Goal: Information Seeking & Learning: Learn about a topic

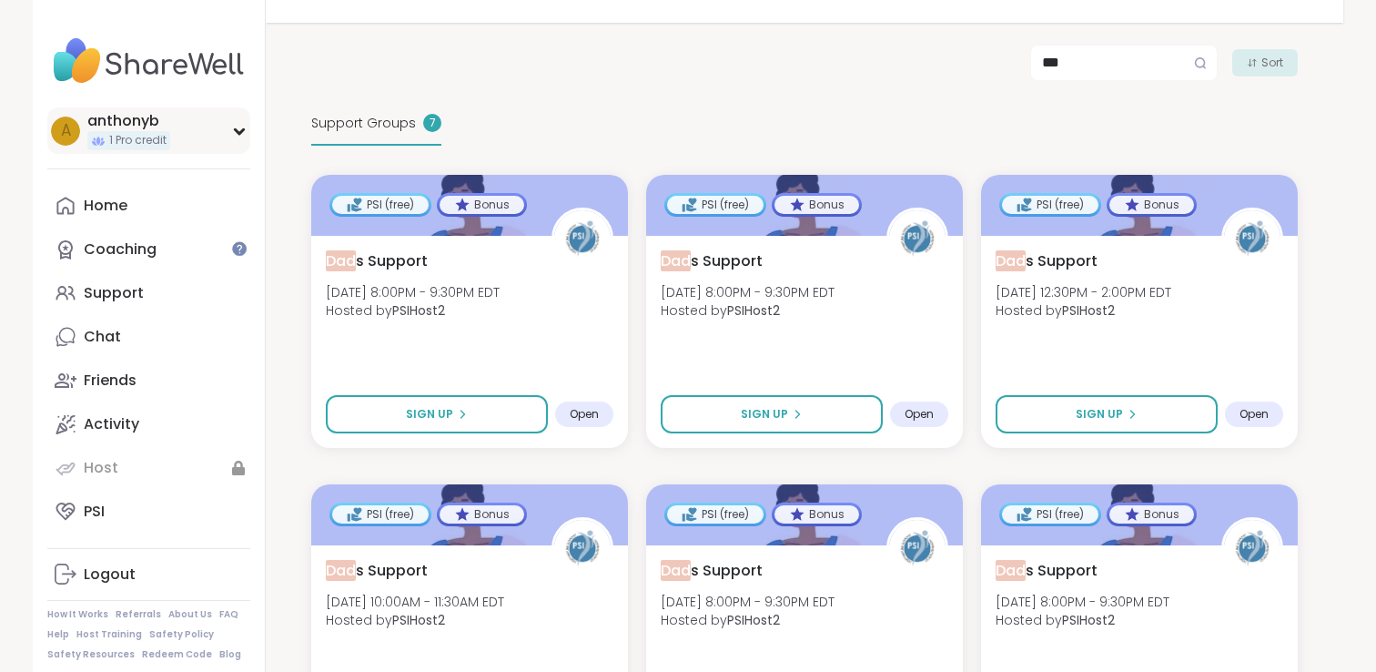
click at [224, 131] on div "a anthonyb 1 Pro credit" at bounding box center [148, 130] width 203 height 46
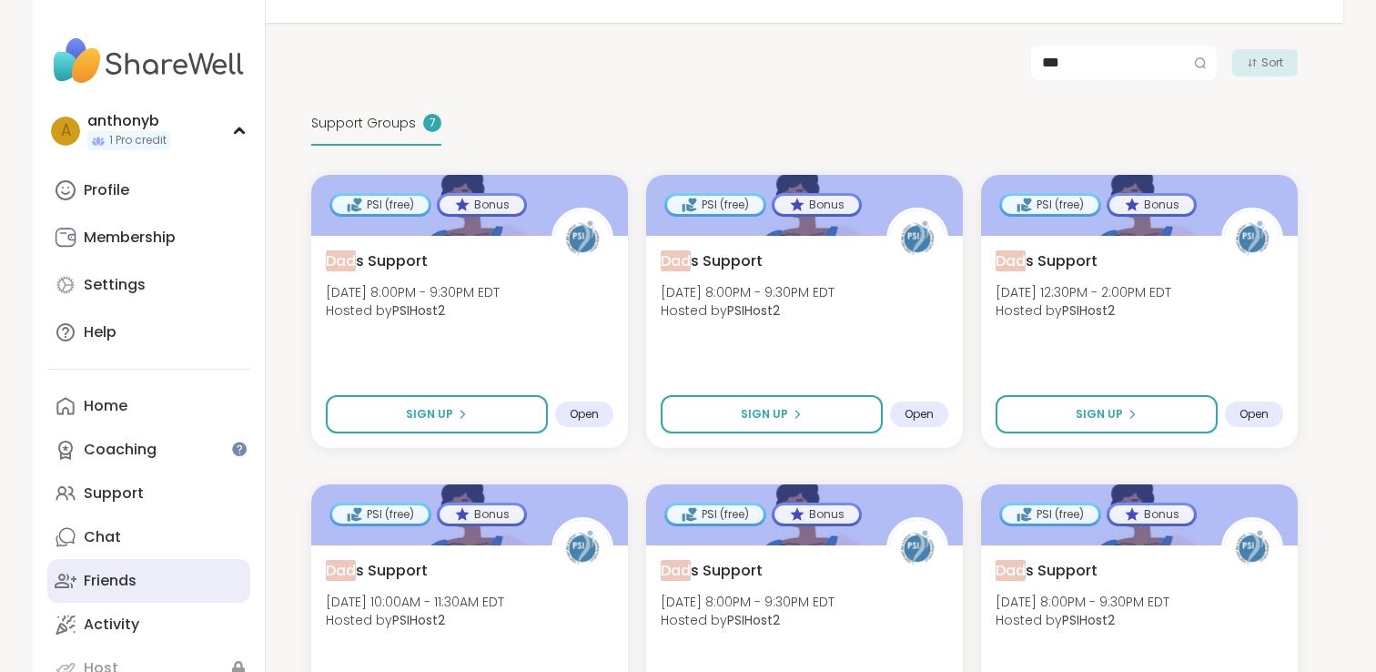
click at [118, 582] on div "Friends" at bounding box center [110, 581] width 53 height 20
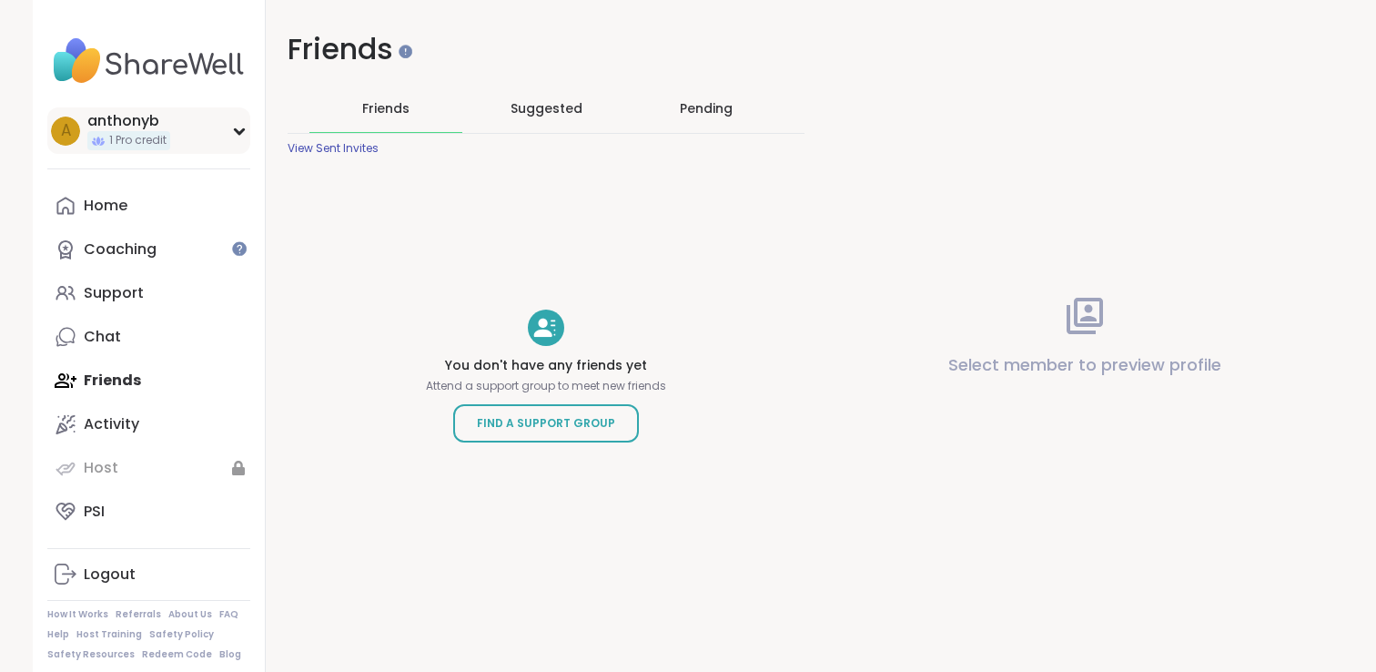
click at [162, 124] on div "anthonyb" at bounding box center [128, 121] width 83 height 20
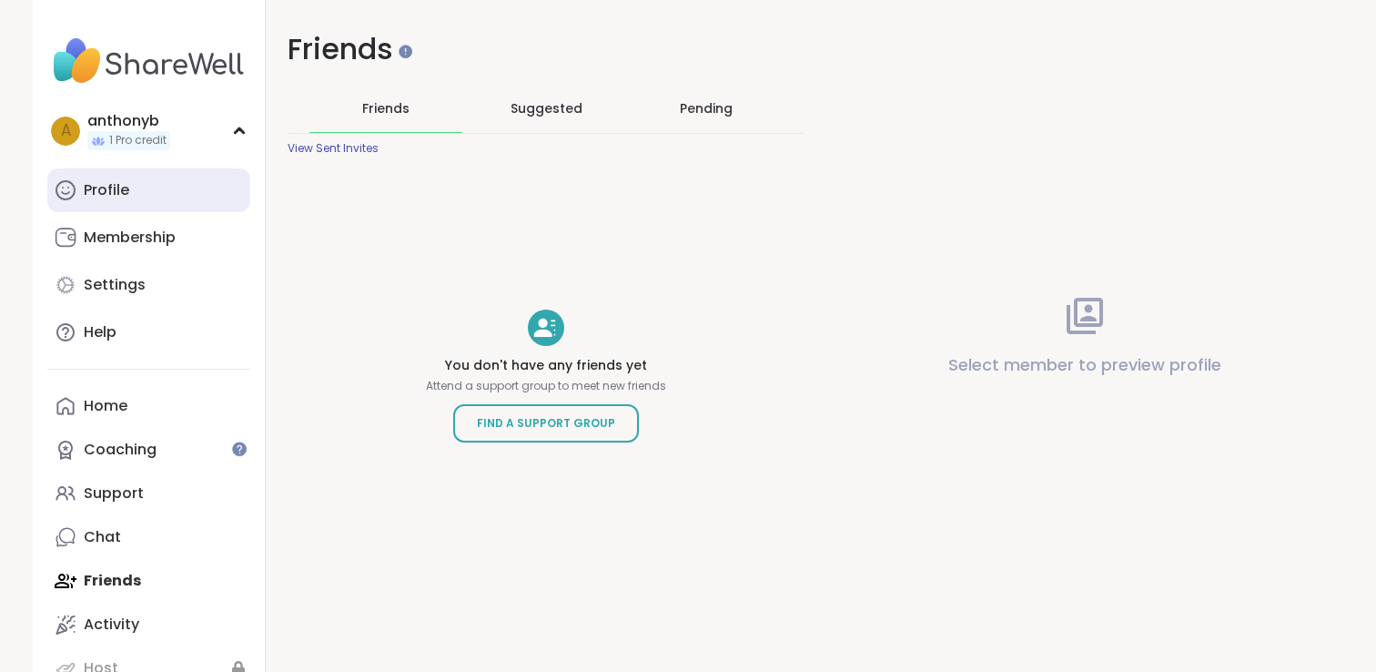
click at [123, 194] on div "Profile" at bounding box center [106, 190] width 45 height 20
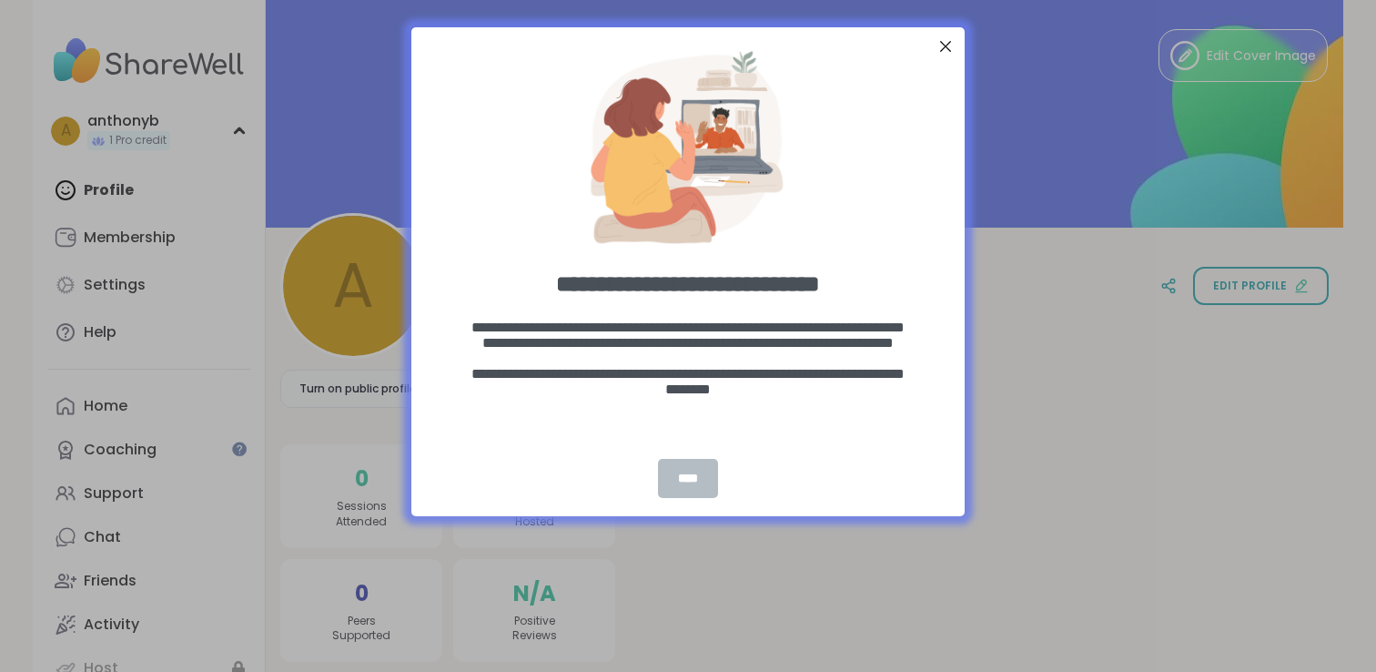
click at [679, 486] on div "****" at bounding box center [688, 478] width 60 height 39
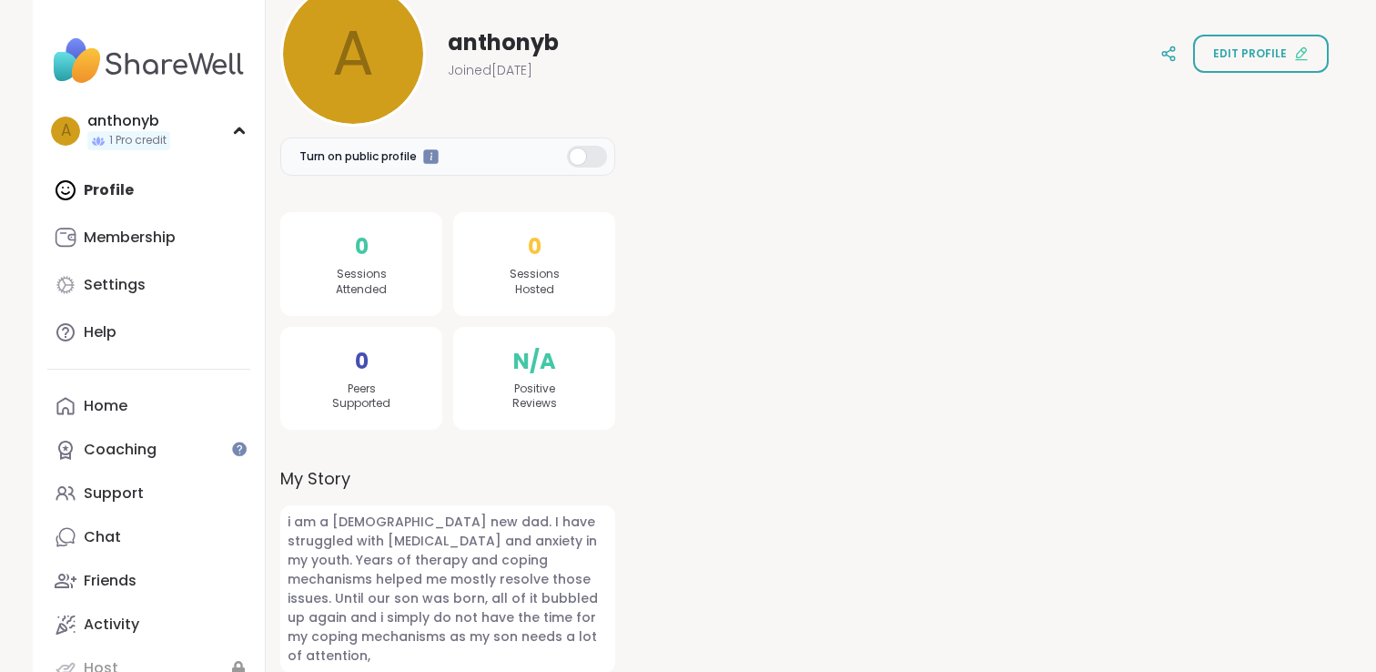
click at [421, 635] on span "i am a [DEMOGRAPHIC_DATA] new dad. I have struggled with [MEDICAL_DATA] and anx…" at bounding box center [447, 588] width 335 height 167
click at [102, 501] on div "Support" at bounding box center [114, 493] width 60 height 20
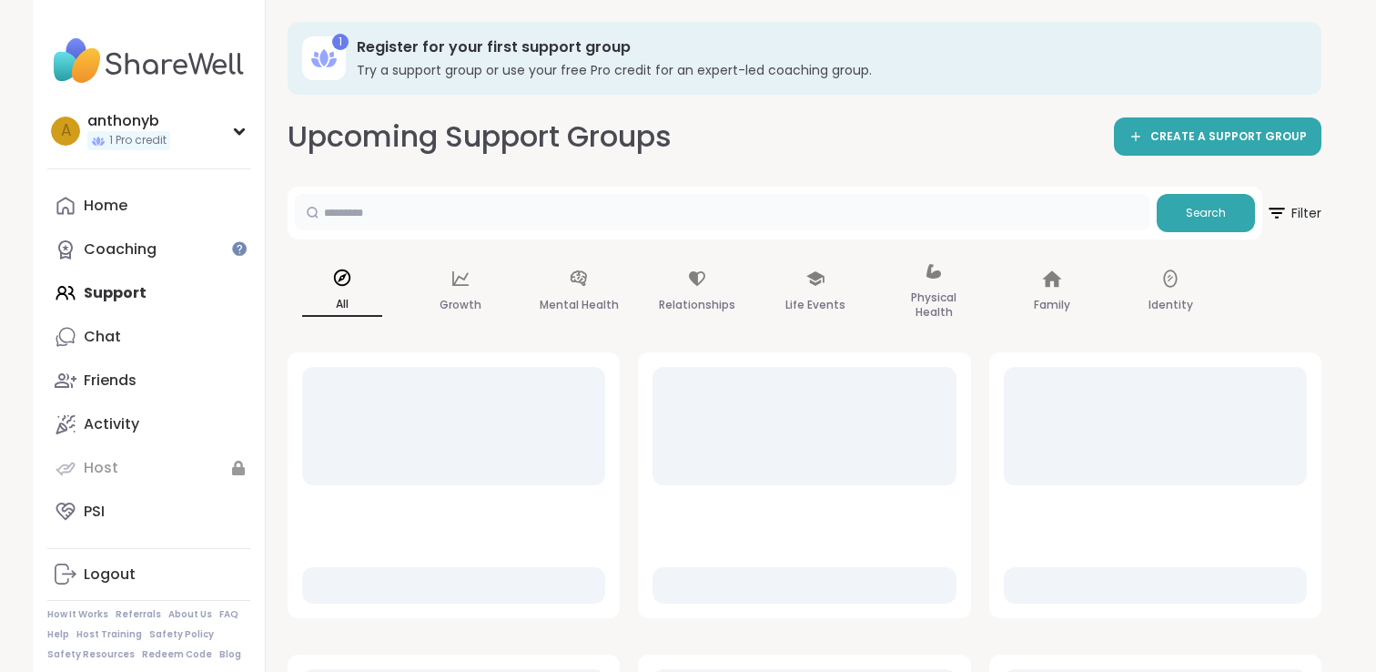
click at [449, 219] on input "text" at bounding box center [722, 212] width 854 height 36
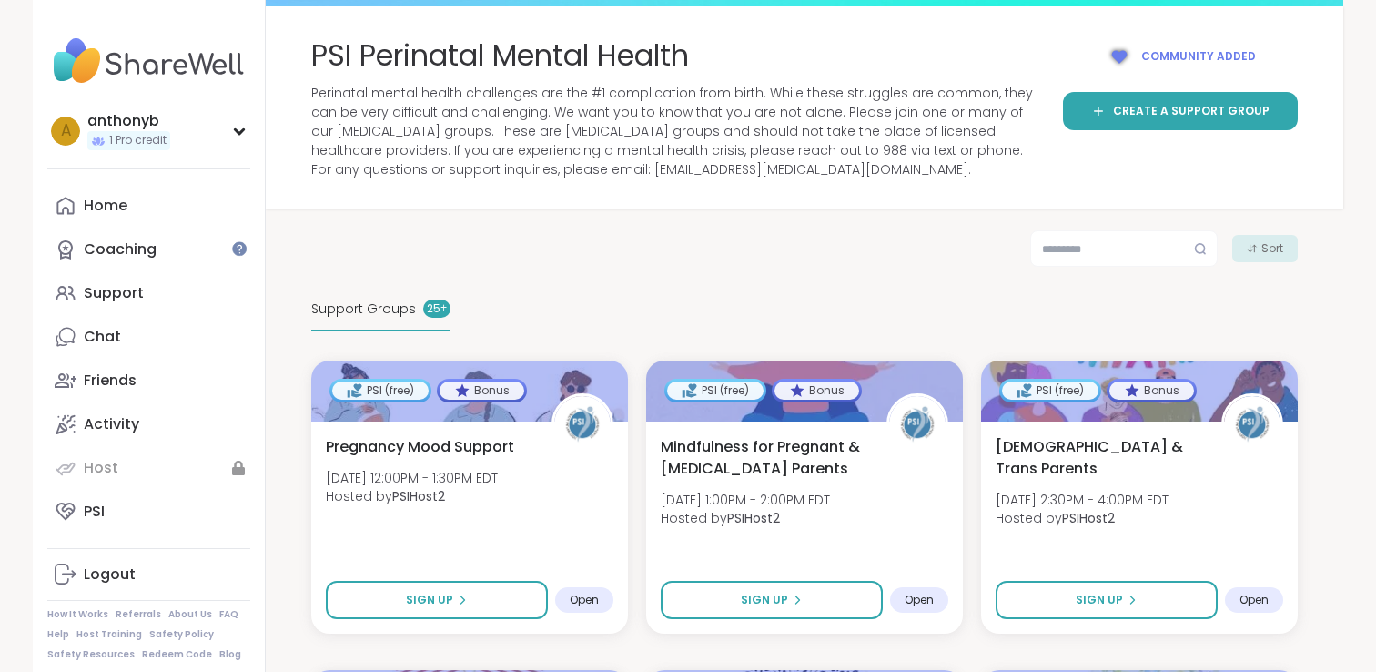
scroll to position [100, 0]
